Goal: Navigation & Orientation: Find specific page/section

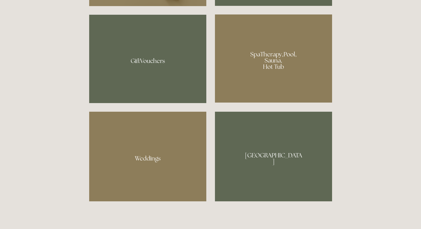
scroll to position [432, 0]
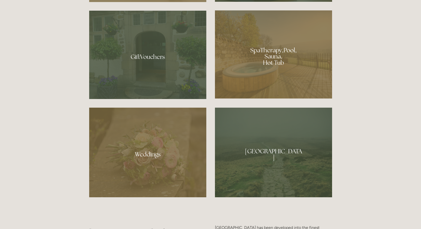
click at [151, 152] on div at bounding box center [147, 153] width 117 height 90
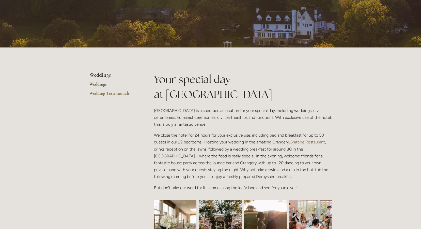
scroll to position [76, 0]
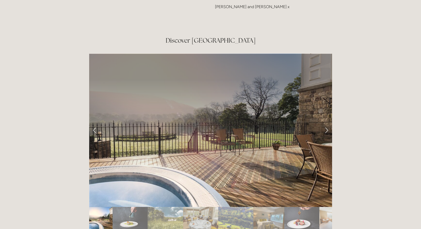
scroll to position [839, 0]
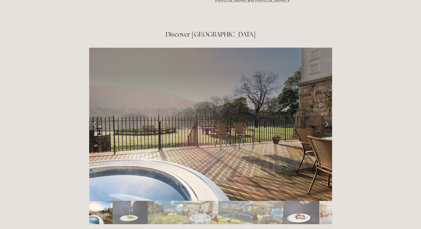
click at [324, 117] on link "Next Slide" at bounding box center [326, 124] width 11 height 15
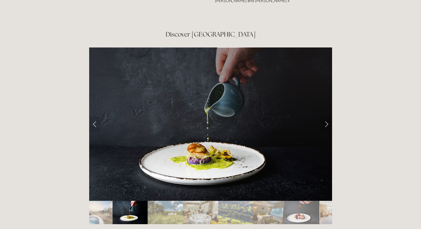
click at [324, 117] on link "Next Slide" at bounding box center [326, 124] width 11 height 15
click at [327, 117] on link "Next Slide" at bounding box center [326, 124] width 11 height 15
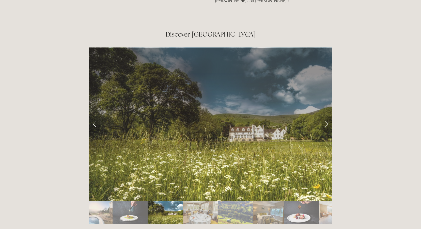
click at [327, 117] on link "Next Slide" at bounding box center [326, 124] width 11 height 15
click at [326, 117] on link "Next Slide" at bounding box center [326, 124] width 11 height 15
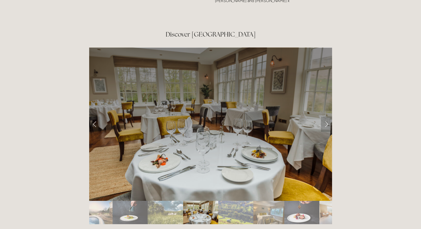
click at [326, 117] on link "Next Slide" at bounding box center [326, 124] width 11 height 15
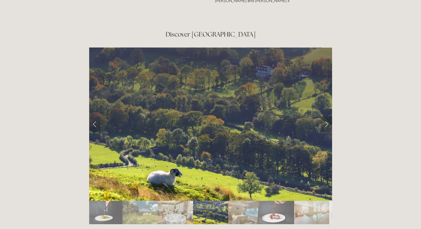
click at [326, 117] on link "Next Slide" at bounding box center [326, 124] width 11 height 15
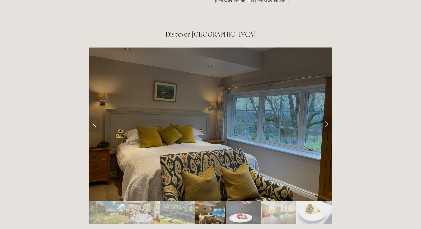
click at [326, 117] on link "Next Slide" at bounding box center [326, 124] width 11 height 15
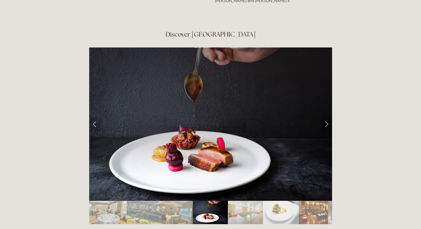
click at [326, 117] on link "Next Slide" at bounding box center [326, 124] width 11 height 15
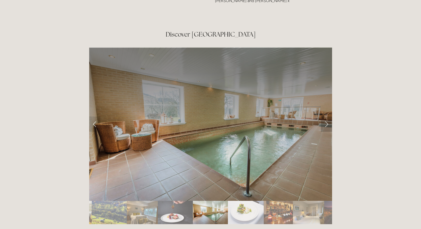
click at [326, 117] on link "Next Slide" at bounding box center [326, 124] width 11 height 15
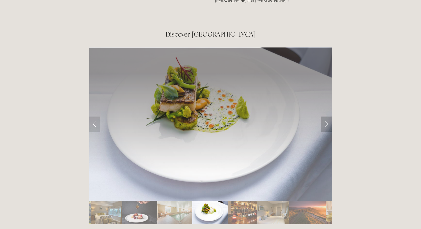
click at [326, 117] on link "Next Slide" at bounding box center [326, 124] width 11 height 15
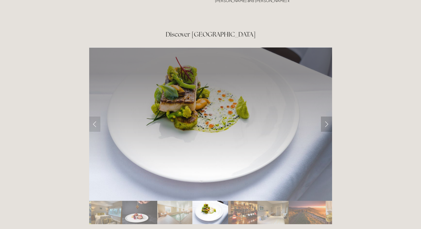
click at [327, 117] on link "Next Slide" at bounding box center [326, 124] width 11 height 15
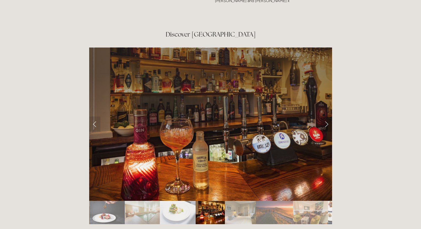
click at [327, 117] on link "Next Slide" at bounding box center [326, 124] width 11 height 15
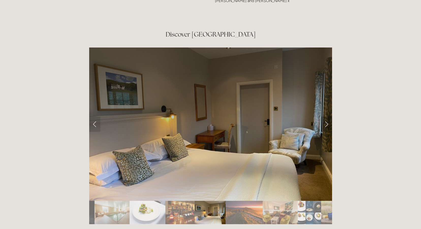
click at [327, 117] on link "Next Slide" at bounding box center [326, 124] width 11 height 15
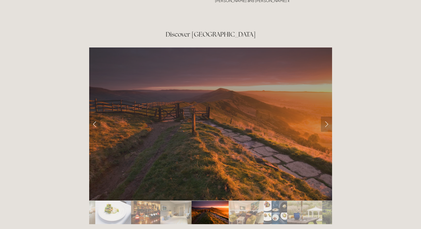
click at [327, 117] on link "Next Slide" at bounding box center [326, 124] width 11 height 15
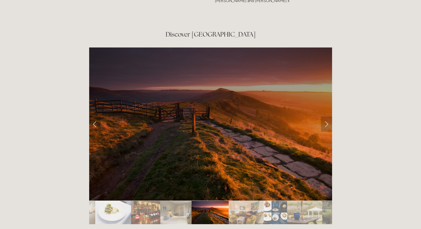
click at [327, 117] on link "Next Slide" at bounding box center [326, 124] width 11 height 15
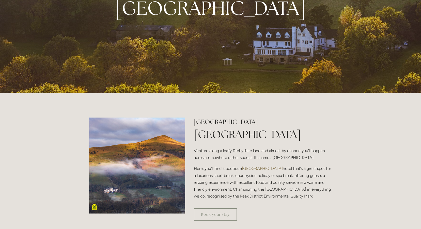
scroll to position [0, 0]
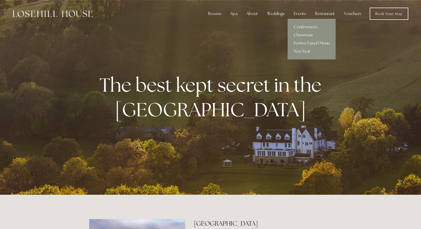
click at [302, 26] on link "Conferences" at bounding box center [312, 27] width 48 height 8
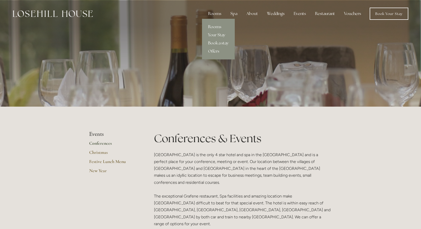
click at [214, 14] on div "Rooms" at bounding box center [214, 14] width 21 height 10
